Goal: Task Accomplishment & Management: Complete application form

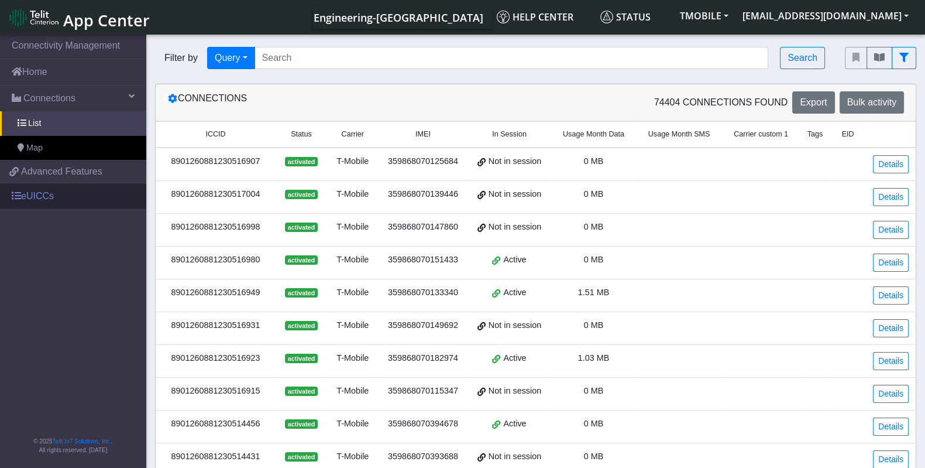
click at [61, 199] on link "eUICCs" at bounding box center [73, 196] width 146 height 26
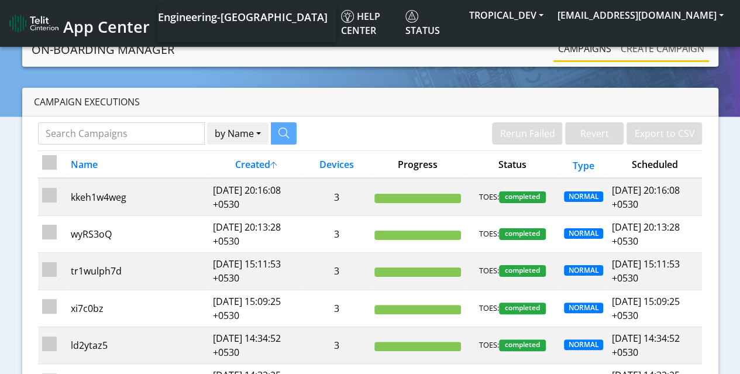
click at [663, 48] on link "Create campaign" at bounding box center [662, 48] width 93 height 23
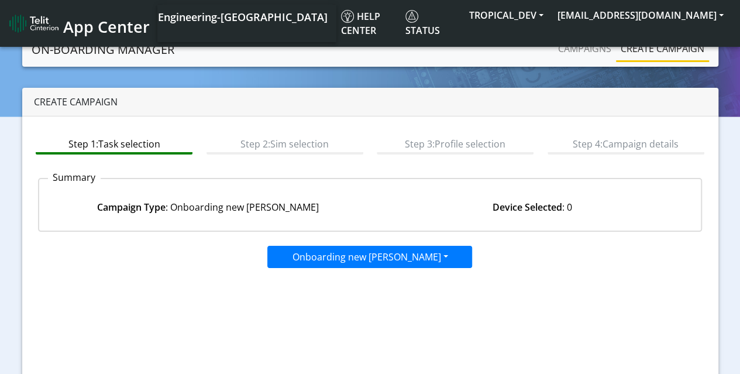
scroll to position [119, 0]
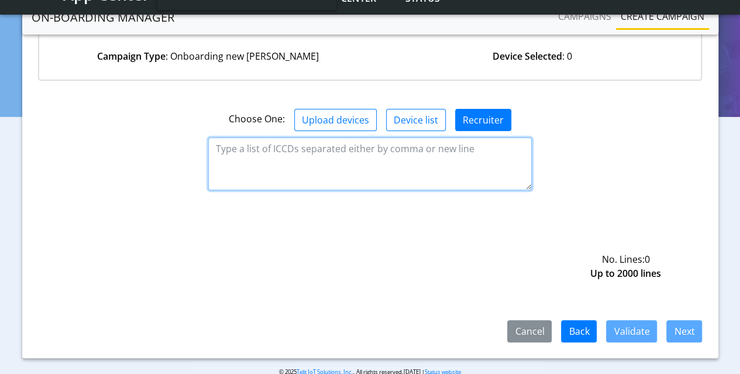
click at [370, 162] on textarea at bounding box center [370, 164] width 324 height 53
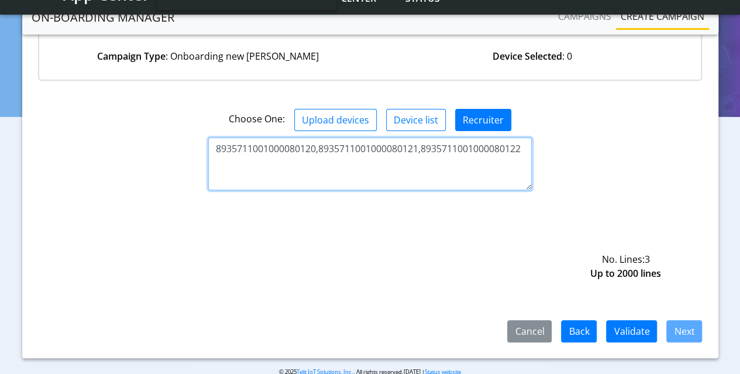
type textarea "8935711001000080120,8935711001000080121,8935711001000080122"
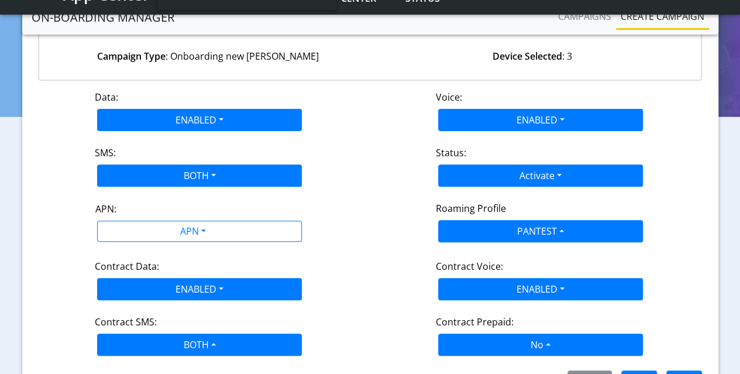
scroll to position [135, 0]
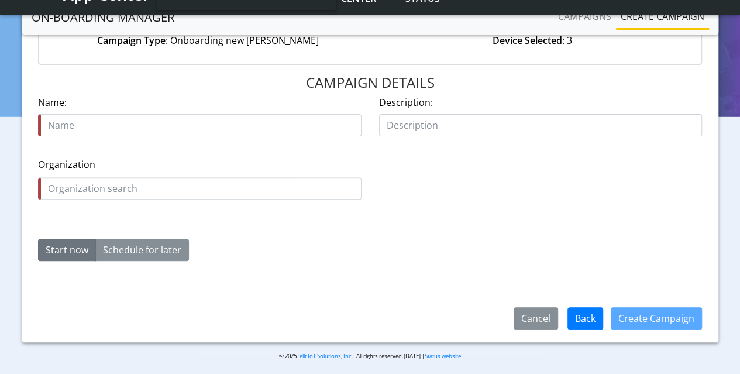
click at [200, 125] on input "text" at bounding box center [200, 125] width 324 height 22
type input "FWb2xy"
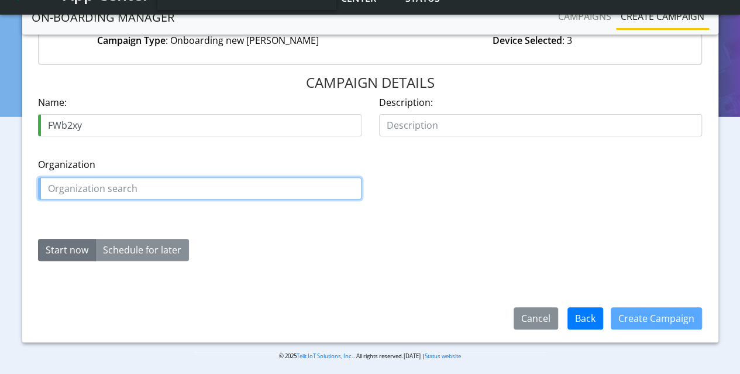
click at [200, 187] on input "text" at bounding box center [200, 188] width 324 height 22
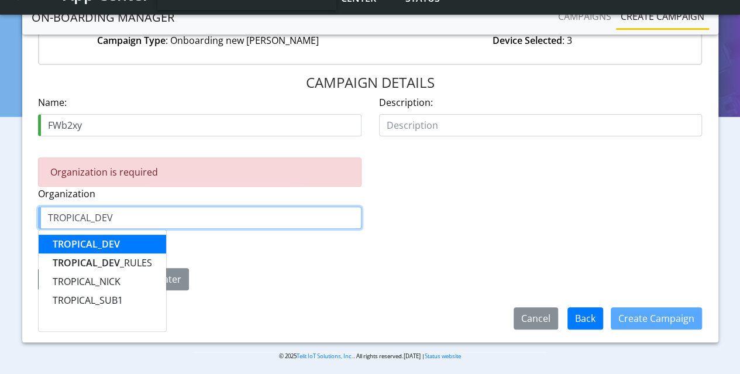
click at [86, 242] on span "TROPICAL_DEV" at bounding box center [86, 244] width 67 height 13
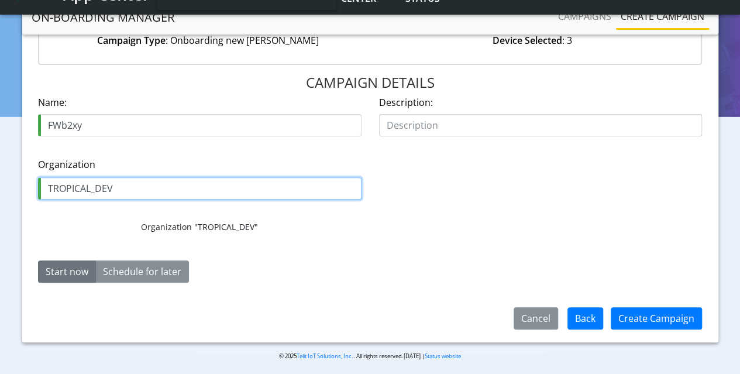
type input "TROPICAL_DEV"
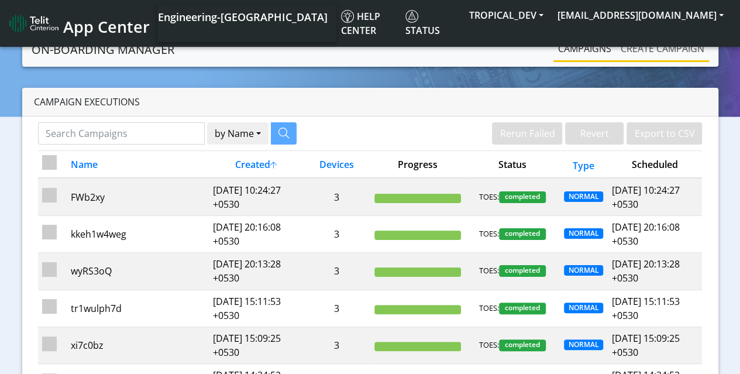
click at [663, 48] on link "Create campaign" at bounding box center [662, 48] width 93 height 23
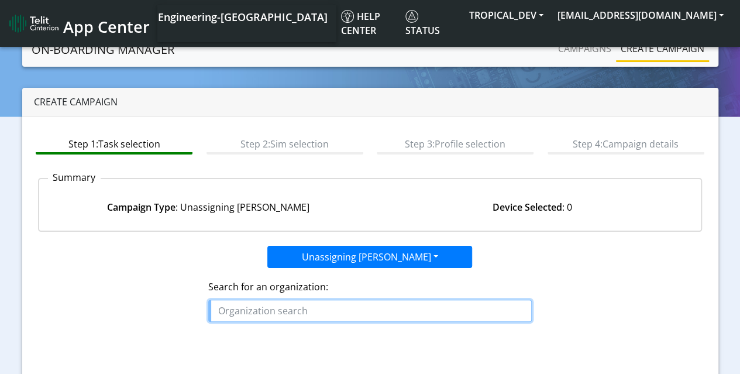
click at [370, 309] on input "text" at bounding box center [370, 311] width 324 height 22
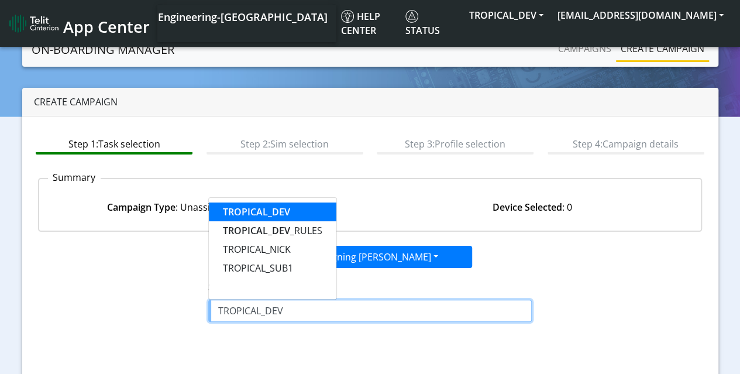
type input "TROPICAL_DEV"
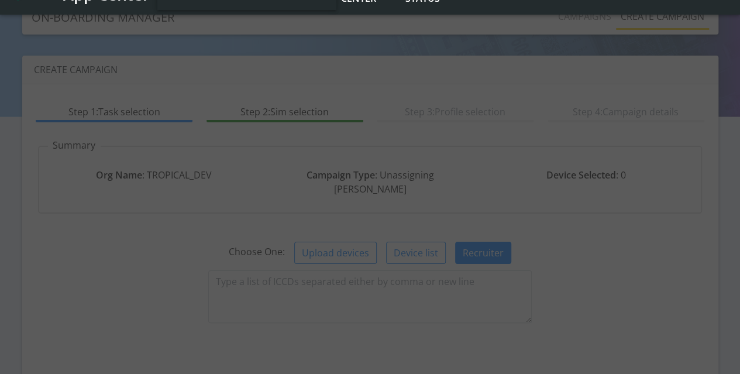
scroll to position [119, 0]
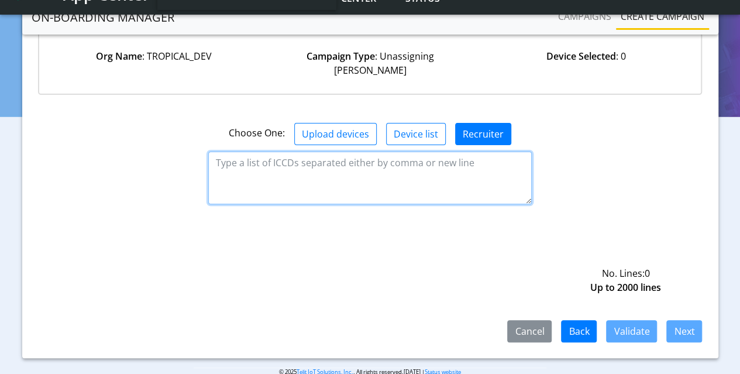
click at [370, 162] on textarea at bounding box center [370, 178] width 324 height 53
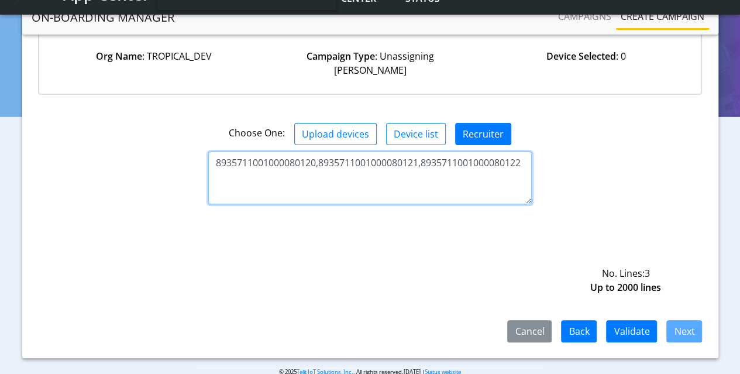
type textarea "8935711001000080120,8935711001000080121,8935711001000080122"
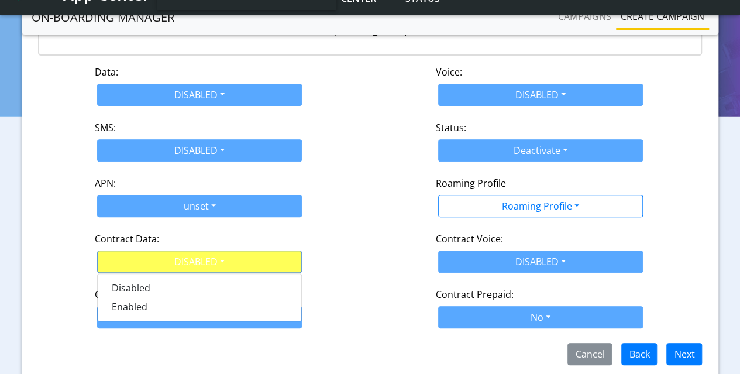
scroll to position [184, 0]
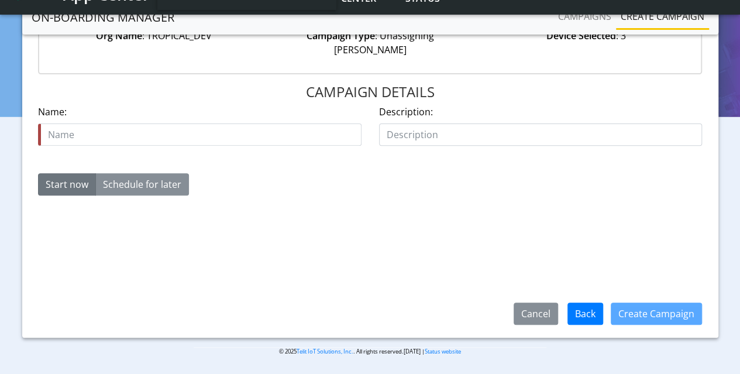
scroll to position [139, 0]
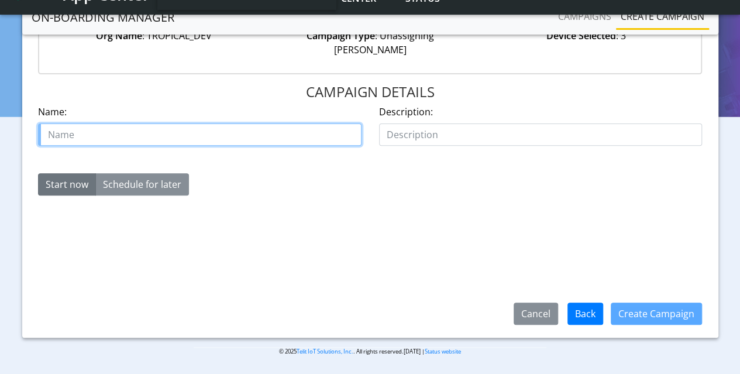
click at [200, 123] on input "text" at bounding box center [200, 134] width 324 height 22
type input "wzjlwtaa2w"
